Goal: Task Accomplishment & Management: Complete application form

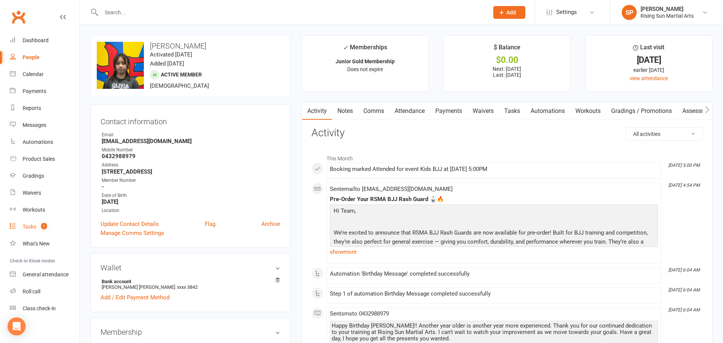
click at [37, 228] on count-badge "1" at bounding box center [42, 227] width 10 height 6
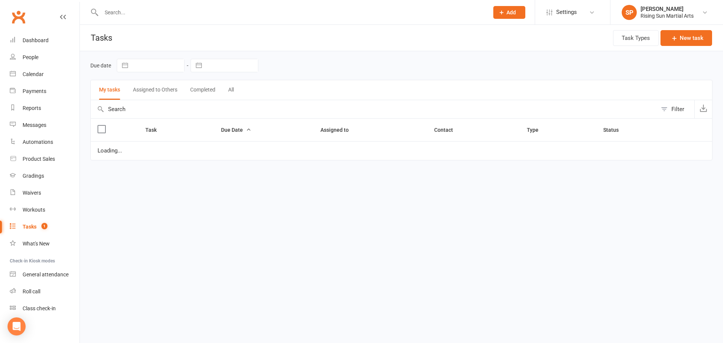
select select "started"
select select "waiting"
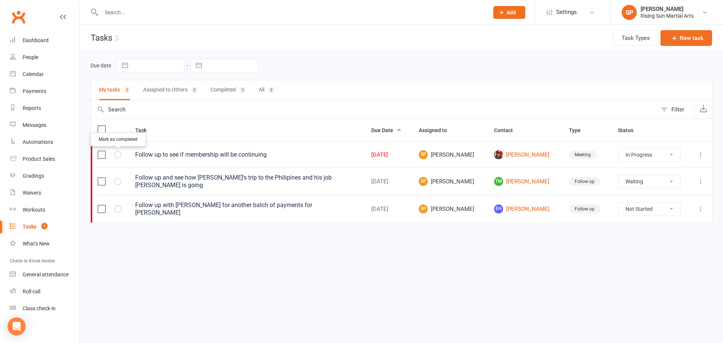
click at [0, 0] on icon "button" at bounding box center [0, 0] width 0 height 0
select select "started"
select select "waiting"
select select "started"
select select "waiting"
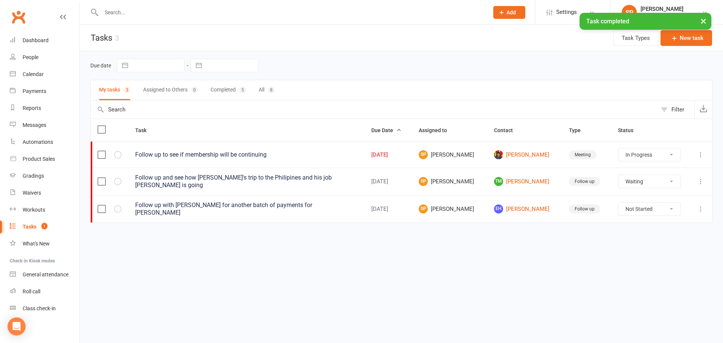
select select "waiting"
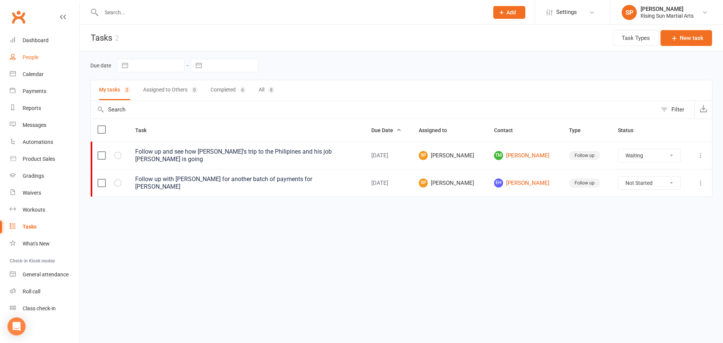
click at [46, 62] on link "People" at bounding box center [45, 57] width 70 height 17
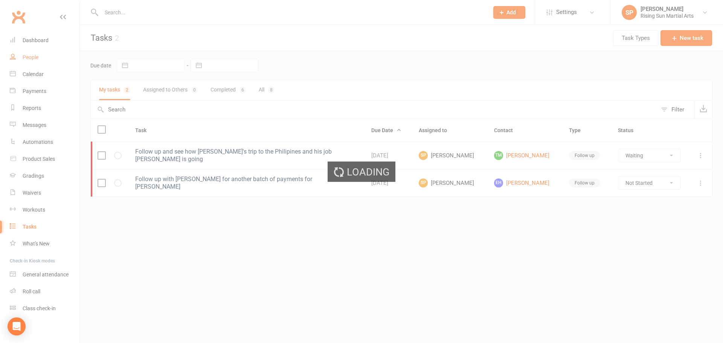
select select "100"
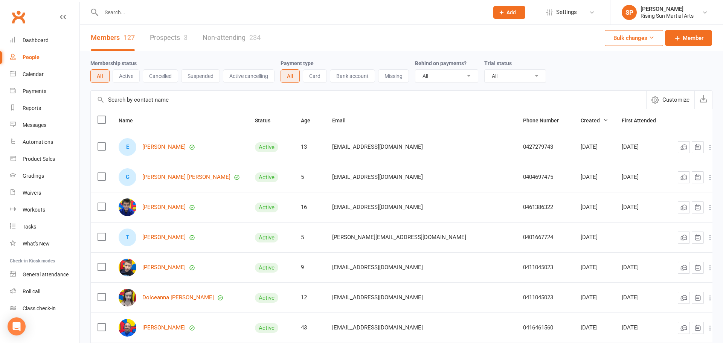
click at [31, 58] on div "People" at bounding box center [31, 57] width 17 height 6
click at [30, 46] on link "Dashboard" at bounding box center [45, 40] width 70 height 17
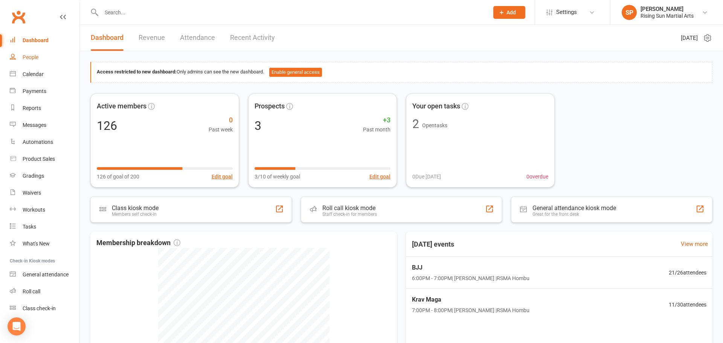
click at [34, 59] on div "People" at bounding box center [31, 57] width 16 height 6
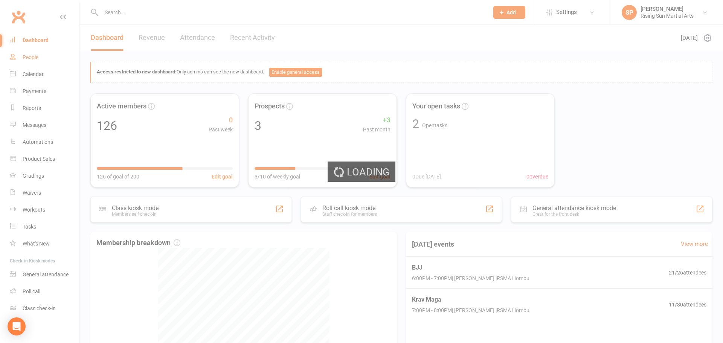
select select "100"
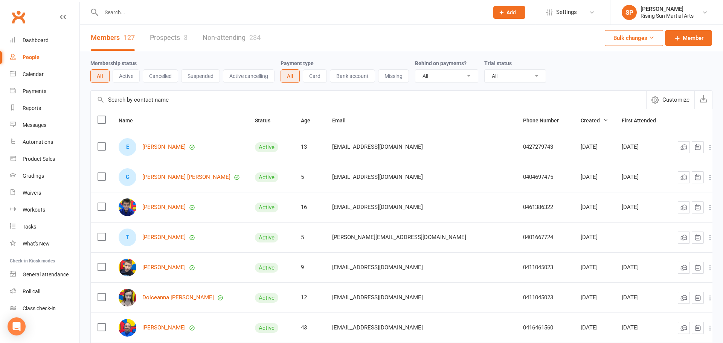
click at [172, 35] on link "Prospects 3" at bounding box center [169, 38] width 38 height 26
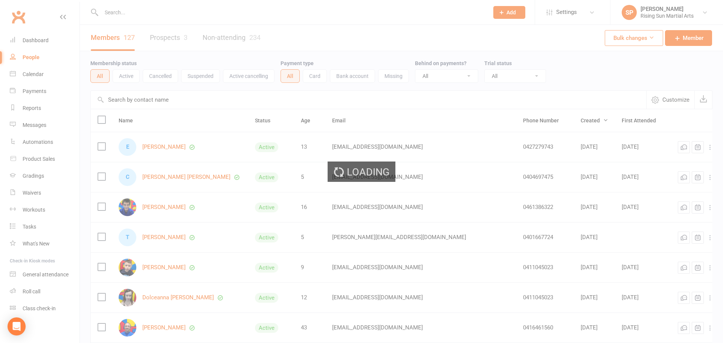
select select "100"
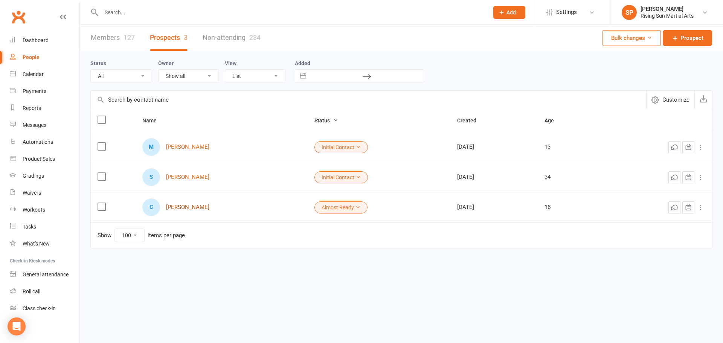
click at [179, 208] on link "[PERSON_NAME]" at bounding box center [187, 207] width 43 height 6
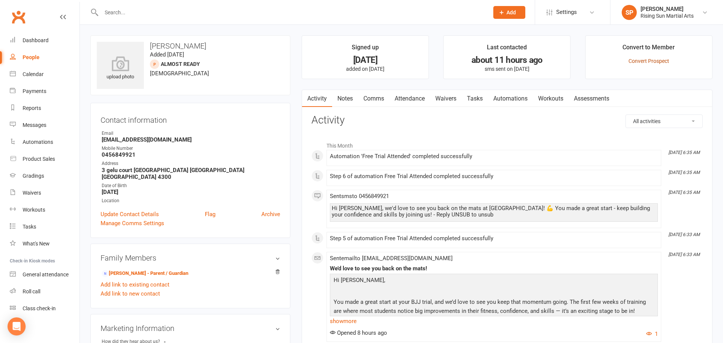
click at [644, 62] on link "Convert Prospect" at bounding box center [649, 61] width 41 height 6
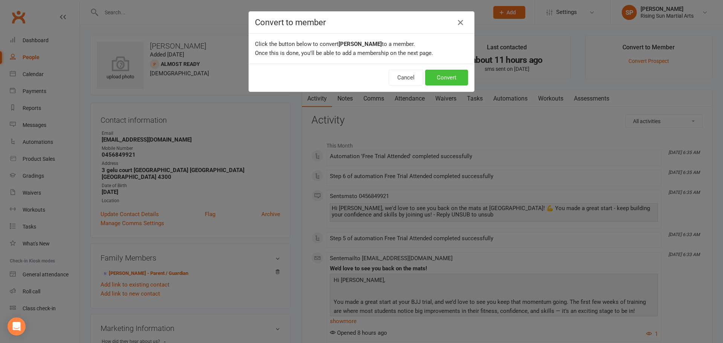
click at [460, 78] on button "Convert" at bounding box center [446, 78] width 43 height 16
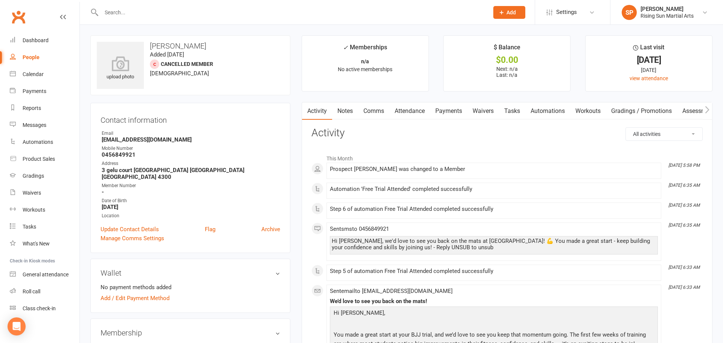
scroll to position [92, 0]
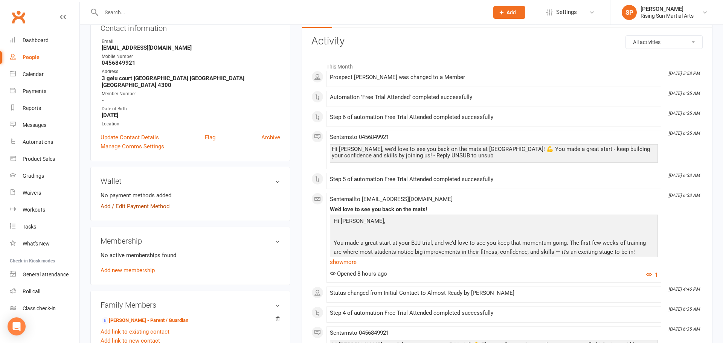
click at [152, 202] on link "Add / Edit Payment Method" at bounding box center [135, 206] width 69 height 9
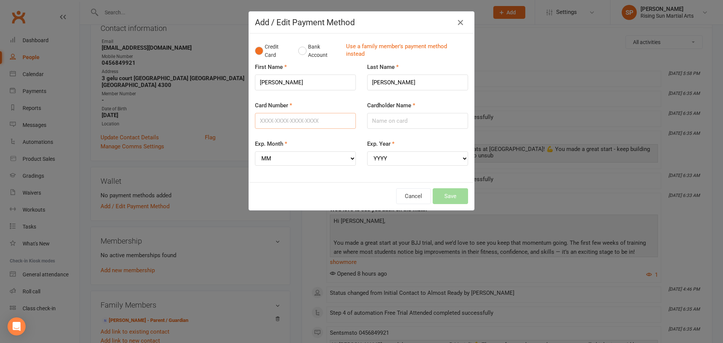
click at [312, 120] on input "Card Number" at bounding box center [305, 121] width 101 height 16
type input "[CREDIT_CARD_NUMBER]"
click at [382, 118] on input "Cardholder Name" at bounding box center [417, 121] width 101 height 16
type input "[PERSON_NAME] A [PERSON_NAME]"
click at [301, 158] on select "MM 01 02 03 04 05 06 07 08 09 10 11 12" at bounding box center [305, 158] width 101 height 14
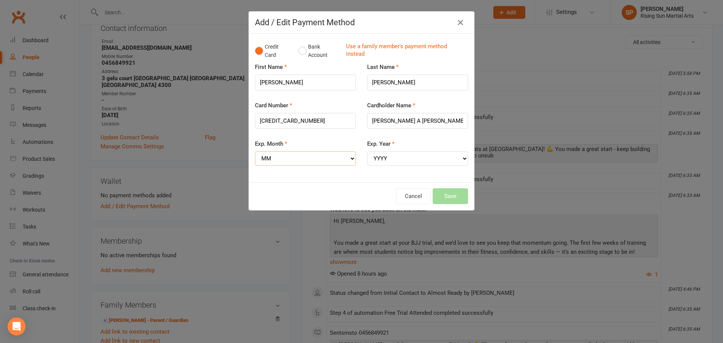
select select "07"
click at [255, 151] on select "MM 01 02 03 04 05 06 07 08 09 10 11 12" at bounding box center [305, 158] width 101 height 14
click at [430, 163] on select "YYYY 2025 2026 2027 2028 2029 2030 2031 2032 2033 2034" at bounding box center [417, 158] width 101 height 14
select select "2028"
click at [367, 151] on select "YYYY 2025 2026 2027 2028 2029 2030 2031 2032 2033 2034" at bounding box center [417, 158] width 101 height 14
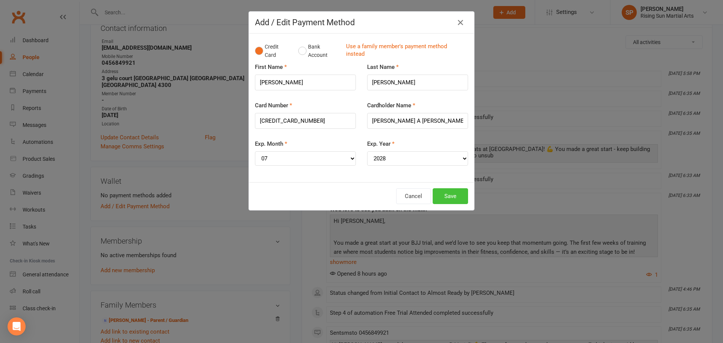
click at [452, 197] on button "Save" at bounding box center [450, 196] width 35 height 16
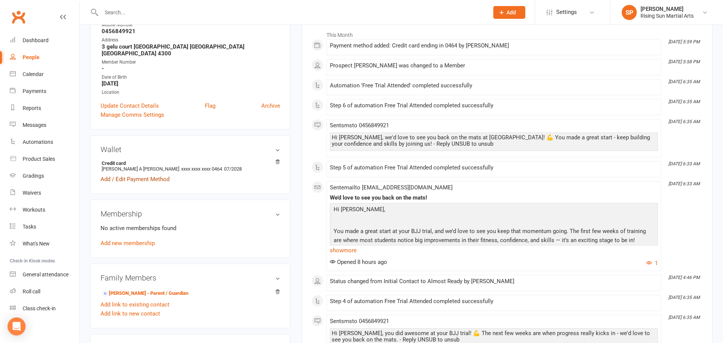
scroll to position [121, 0]
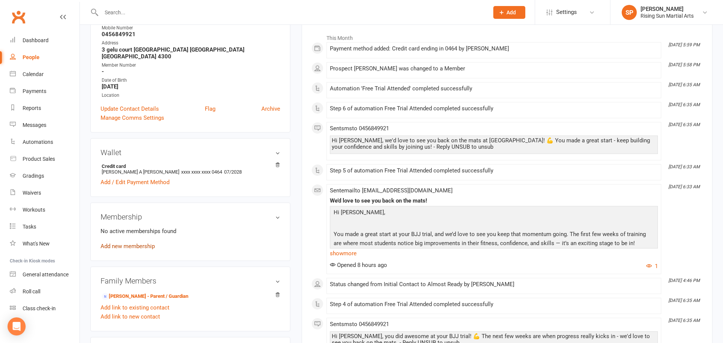
click at [129, 243] on link "Add new membership" at bounding box center [128, 246] width 54 height 7
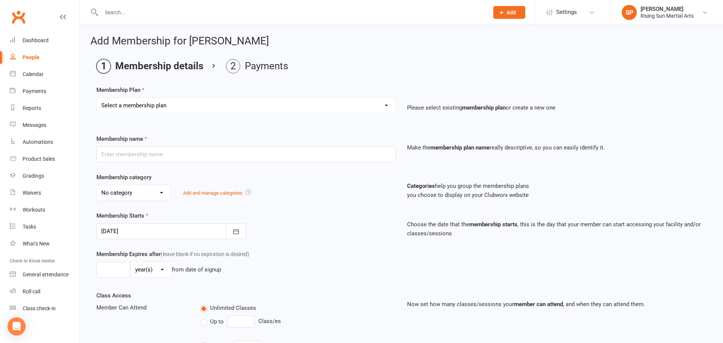
click at [174, 103] on select "Select a membership plan Create new Membership Plan Junior Bronze Membership Ju…" at bounding box center [246, 105] width 299 height 15
select select "2"
click at [97, 98] on select "Select a membership plan Create new Membership Plan Junior Bronze Membership Ju…" at bounding box center [246, 105] width 299 height 15
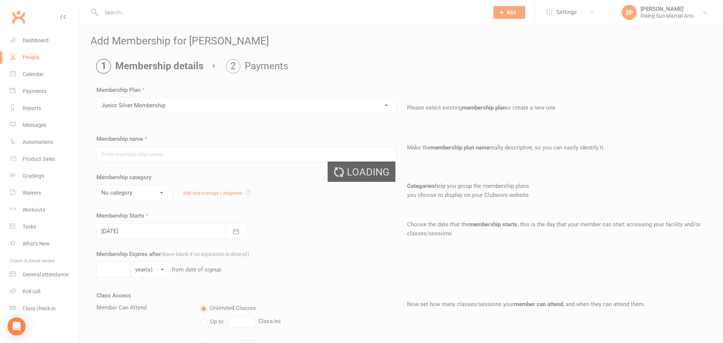
type input "Junior Silver Membership"
select select "7"
type input "0"
type input "2"
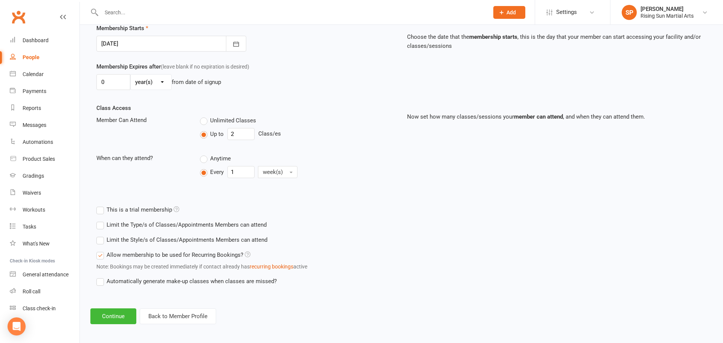
scroll to position [187, 0]
click at [119, 317] on button "Continue" at bounding box center [113, 317] width 46 height 16
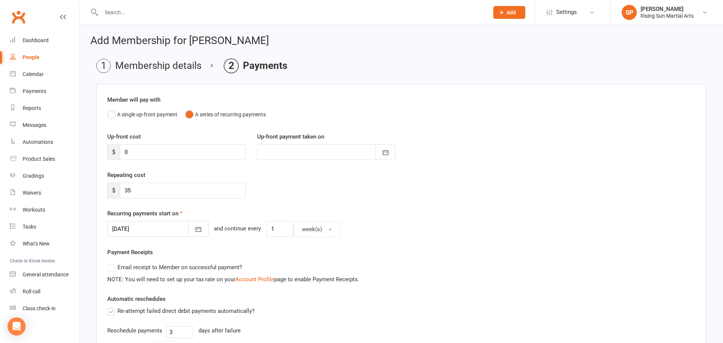
scroll to position [0, 0]
drag, startPoint x: 124, startPoint y: 191, endPoint x: 118, endPoint y: 191, distance: 5.7
click at [118, 191] on div "$ 35" at bounding box center [176, 191] width 139 height 16
type input "45"
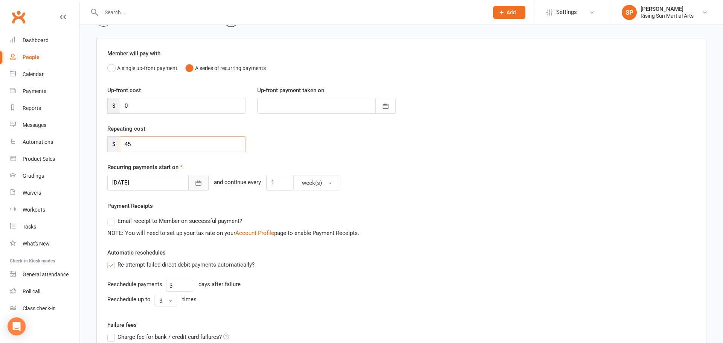
scroll to position [47, 0]
click at [195, 187] on button "button" at bounding box center [198, 182] width 20 height 16
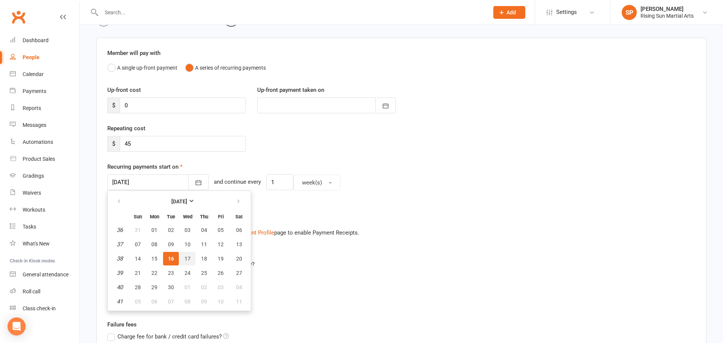
click at [187, 260] on span "17" at bounding box center [188, 259] width 6 height 6
type input "[DATE]"
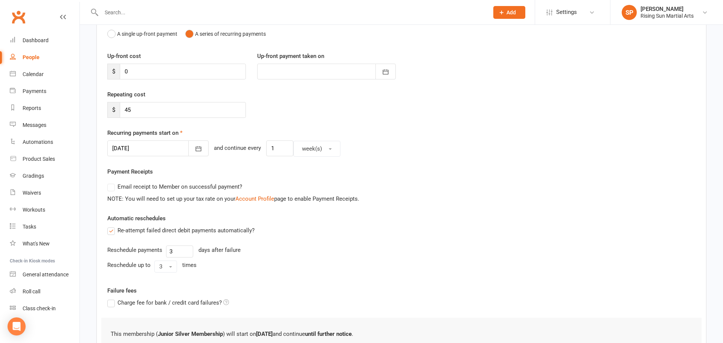
scroll to position [174, 0]
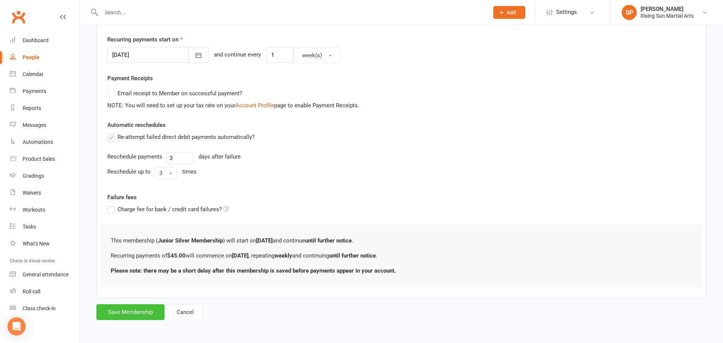
click at [135, 317] on button "Save Membership" at bounding box center [130, 312] width 68 height 16
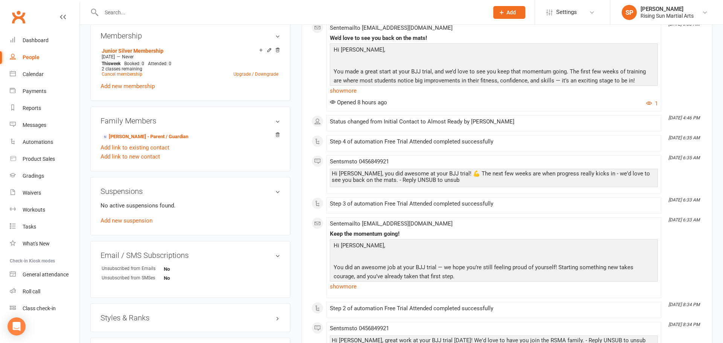
scroll to position [369, 0]
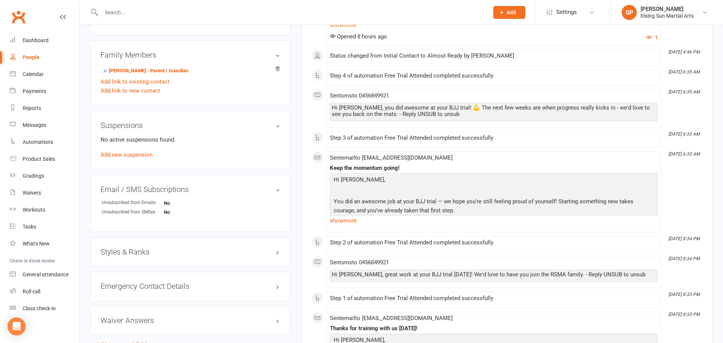
click at [136, 248] on h3 "Styles & Ranks" at bounding box center [191, 252] width 180 height 8
click at [128, 279] on div "This member does not have any active styles yet. Add new style" at bounding box center [191, 274] width 180 height 24
click at [129, 278] on link "Add new style" at bounding box center [118, 281] width 35 height 7
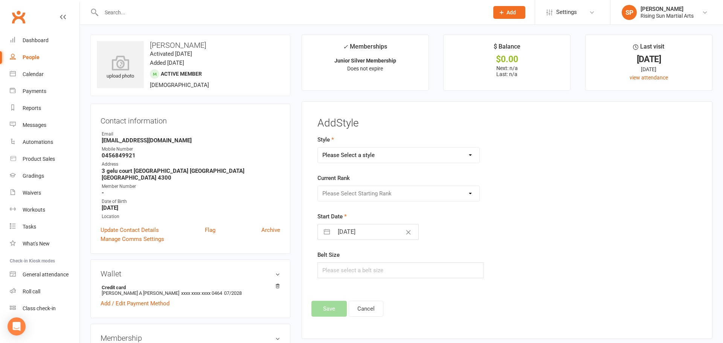
scroll to position [0, 0]
click at [407, 160] on select "Please Select a style BJJ Kids BJJ Kids Karate Krav Maga Muay Thai Zen Do Kai" at bounding box center [399, 155] width 162 height 15
select select "3006"
click at [318, 148] on select "Please Select a style BJJ Kids BJJ Kids Karate Krav Maga Muay Thai Zen Do Kai" at bounding box center [399, 155] width 162 height 15
click at [359, 196] on select "Please Select Starting Rank White Belt White Belt 1st Tag White Belt 2nd Tag Wh…" at bounding box center [399, 194] width 162 height 15
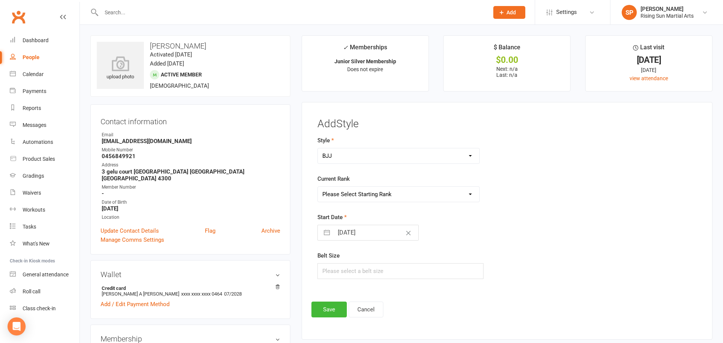
select select "33076"
click at [318, 187] on select "Please Select Starting Rank White Belt White Belt 1st Tag White Belt 2nd Tag Wh…" at bounding box center [399, 194] width 162 height 15
click at [320, 311] on button "Save" at bounding box center [329, 310] width 35 height 16
